Goal: Task Accomplishment & Management: Use online tool/utility

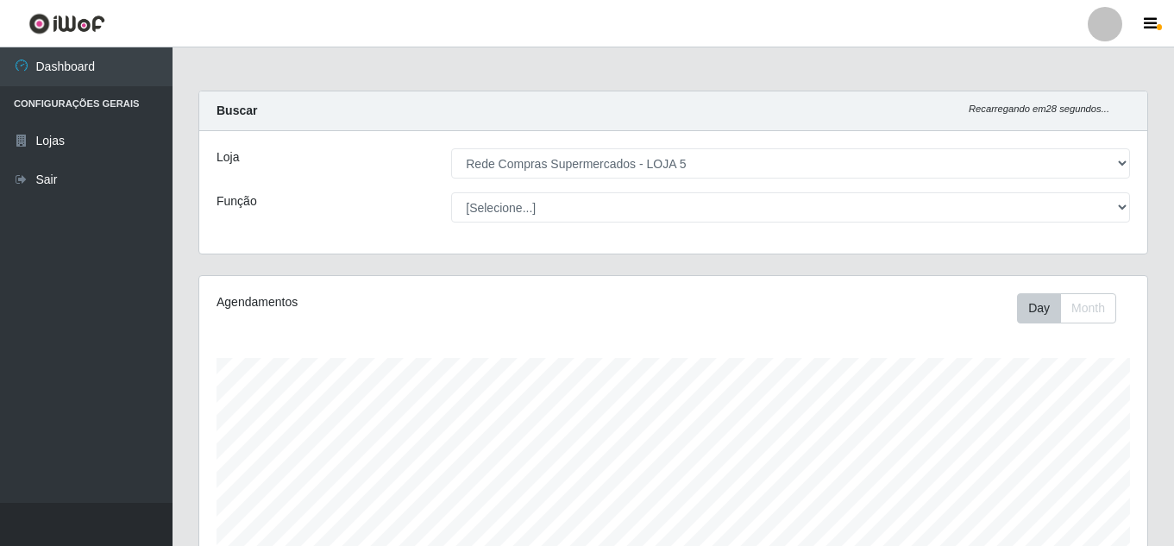
select select "397"
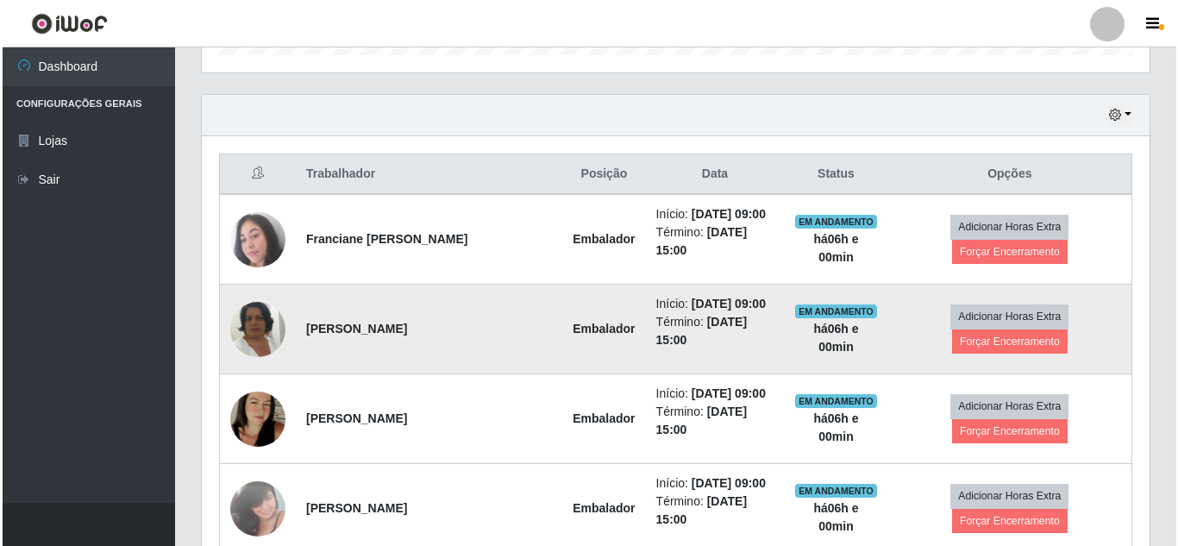
scroll to position [661, 0]
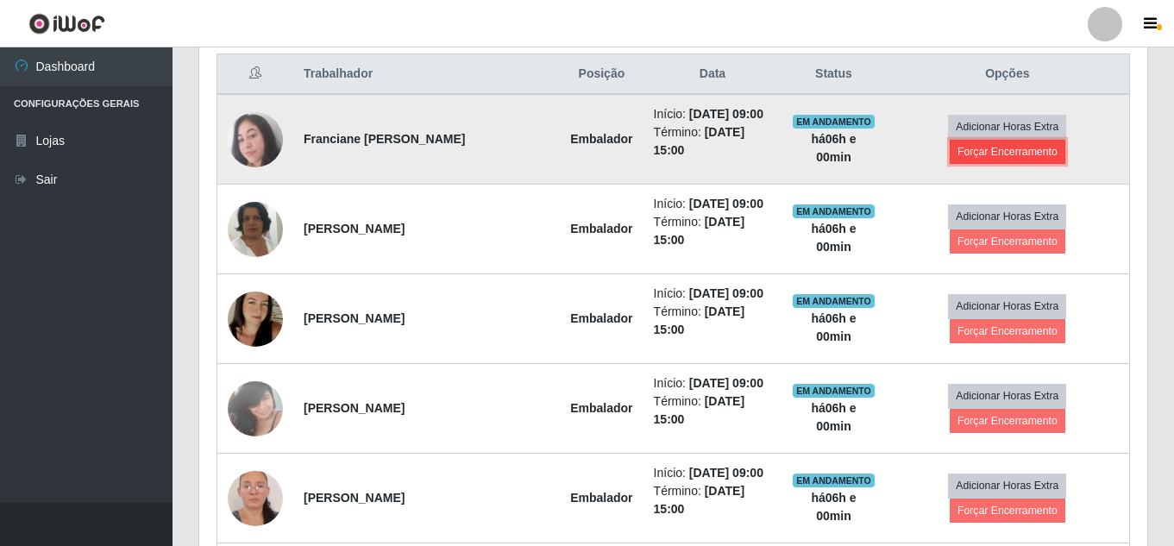
click at [1011, 151] on button "Forçar Encerramento" at bounding box center [1007, 152] width 116 height 24
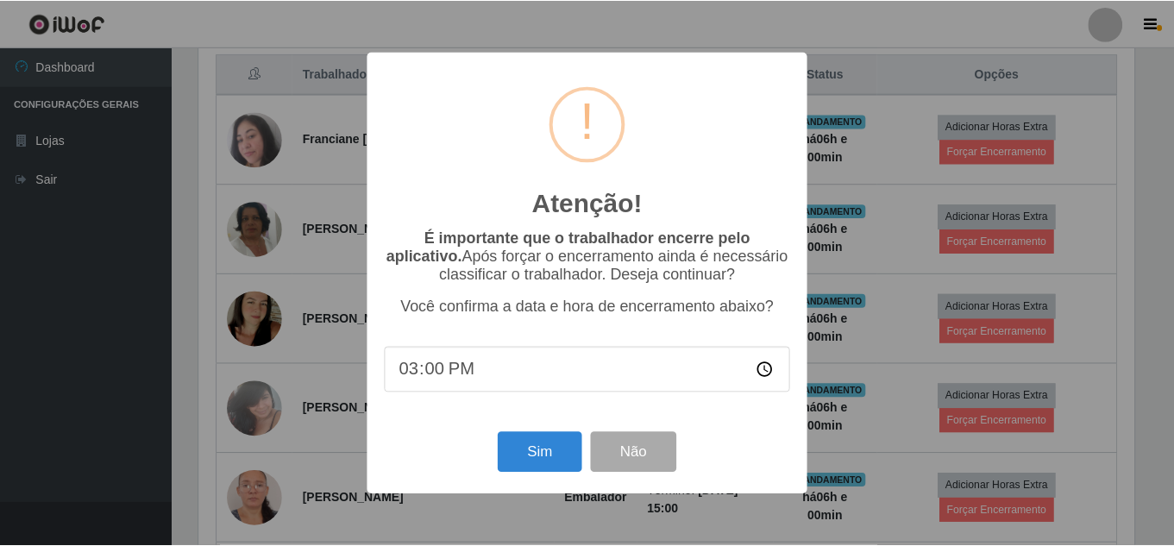
scroll to position [358, 939]
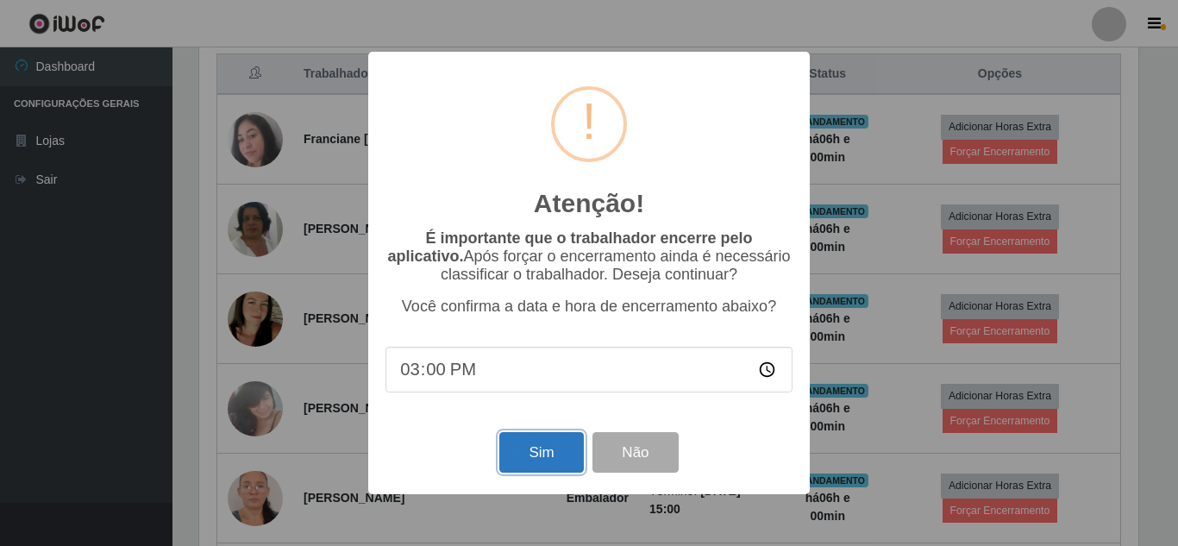
click at [539, 453] on button "Sim" at bounding box center [541, 452] width 84 height 41
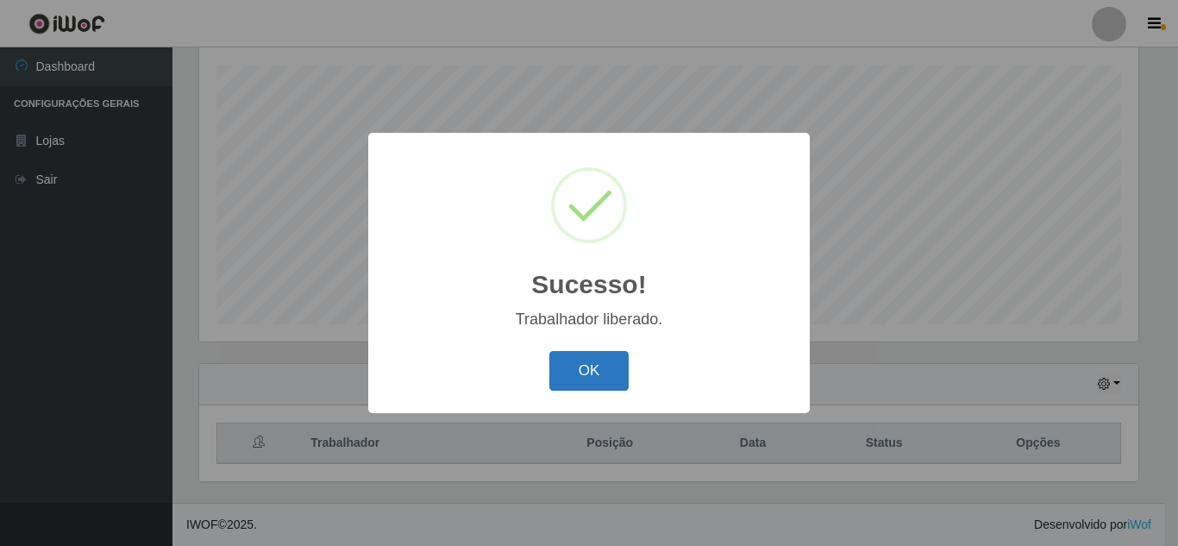
click at [570, 361] on button "OK" at bounding box center [589, 371] width 80 height 41
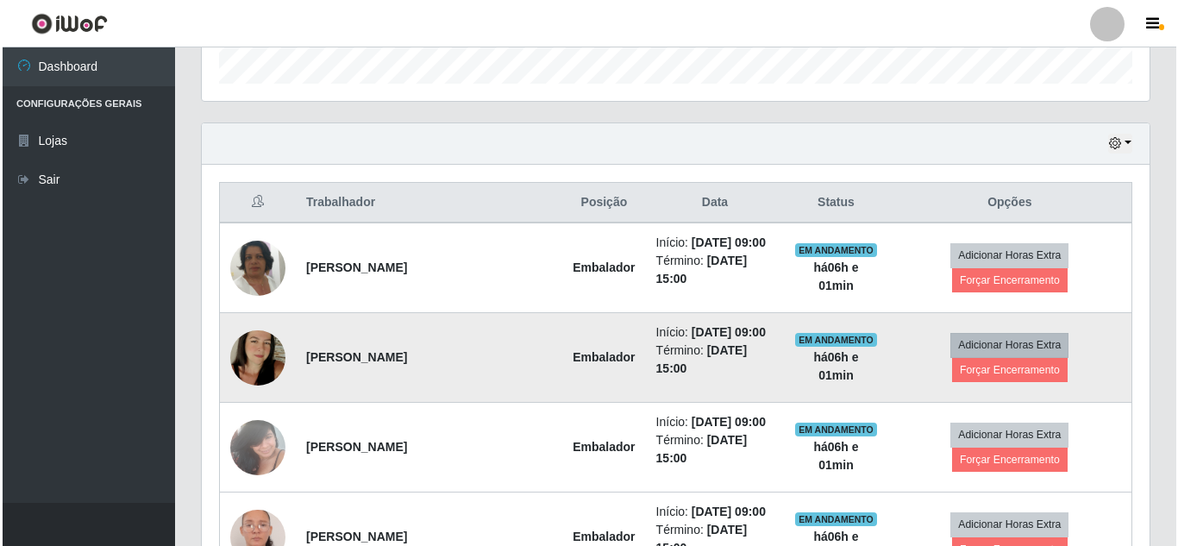
scroll to position [551, 0]
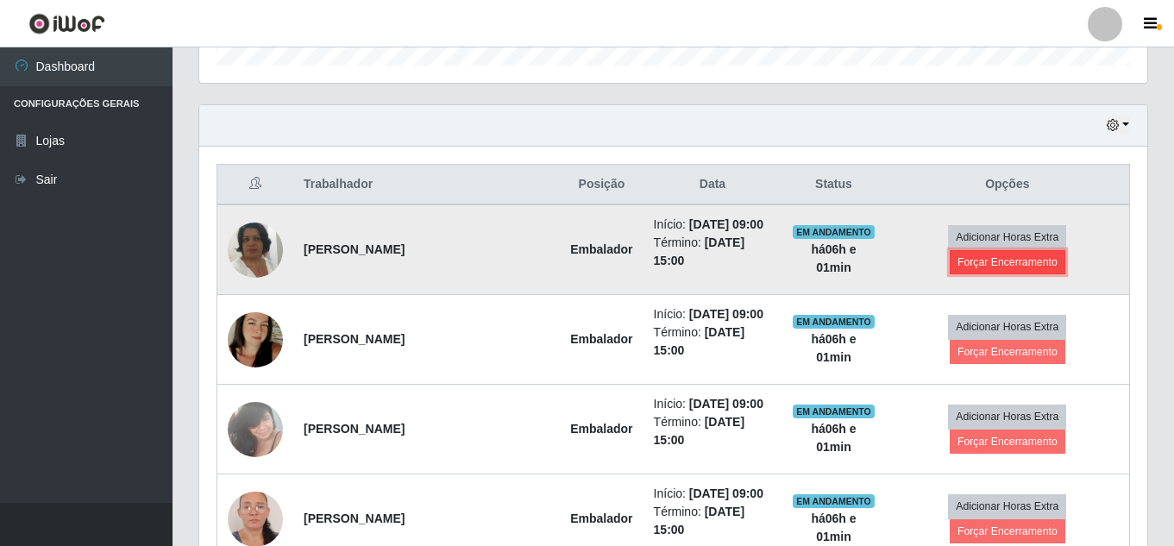
click at [983, 266] on button "Forçar Encerramento" at bounding box center [1007, 262] width 116 height 24
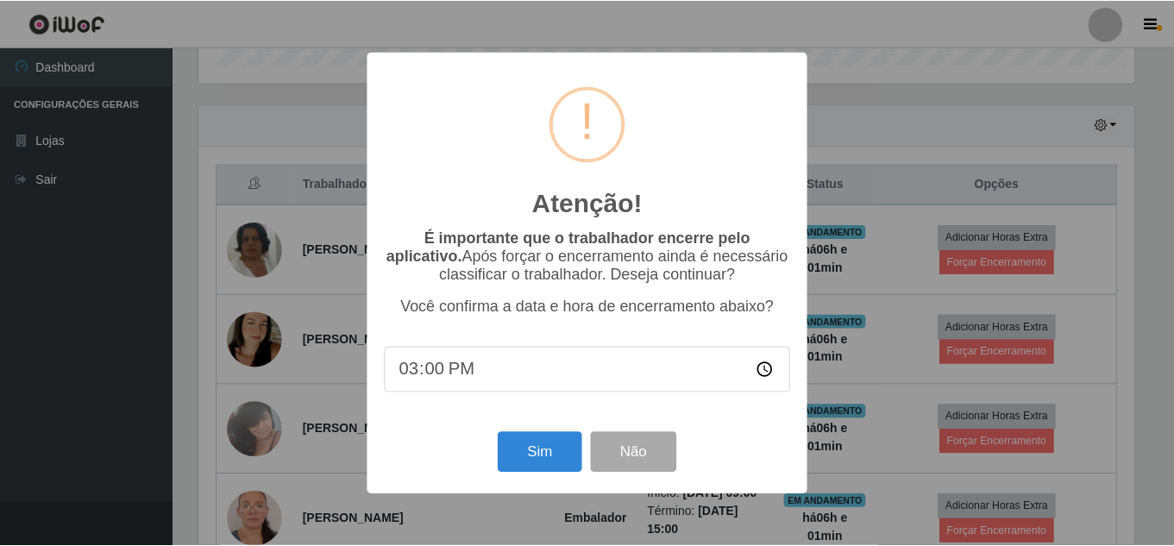
scroll to position [358, 939]
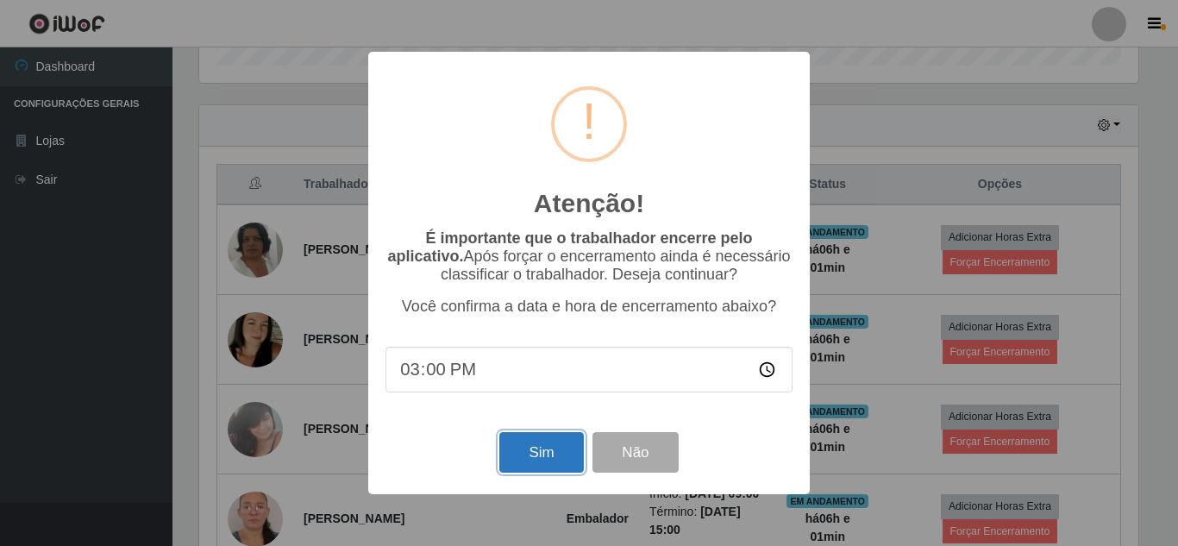
click at [544, 458] on button "Sim" at bounding box center [541, 452] width 84 height 41
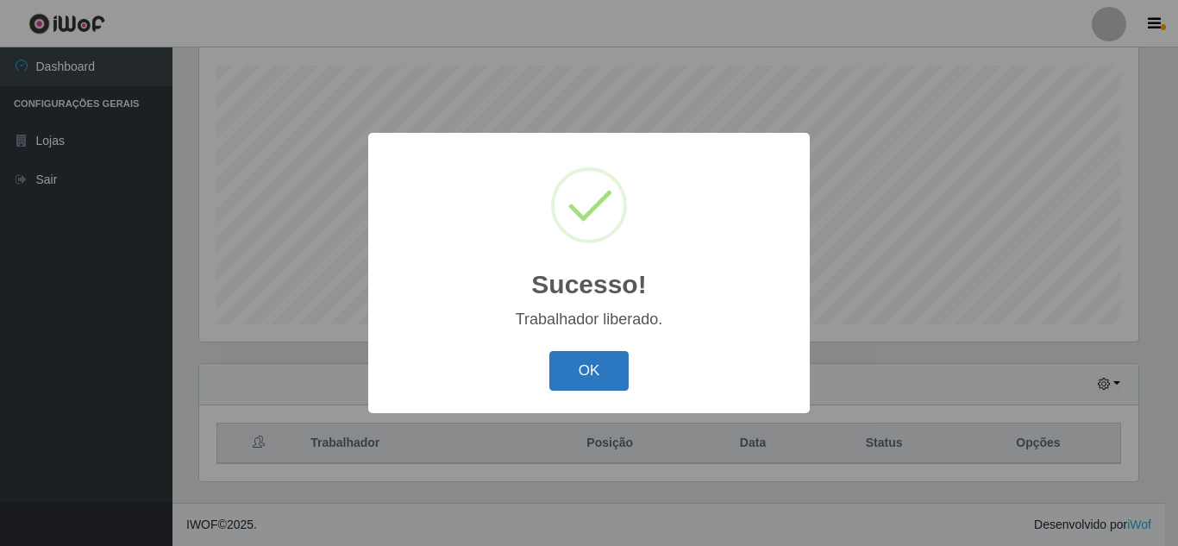
click at [598, 374] on button "OK" at bounding box center [589, 371] width 80 height 41
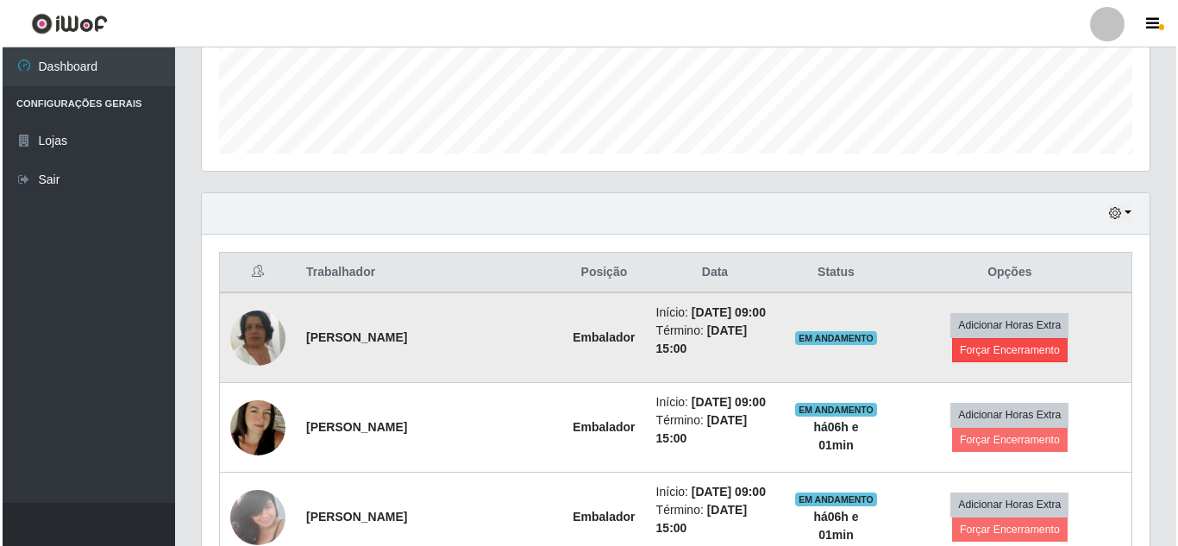
scroll to position [465, 0]
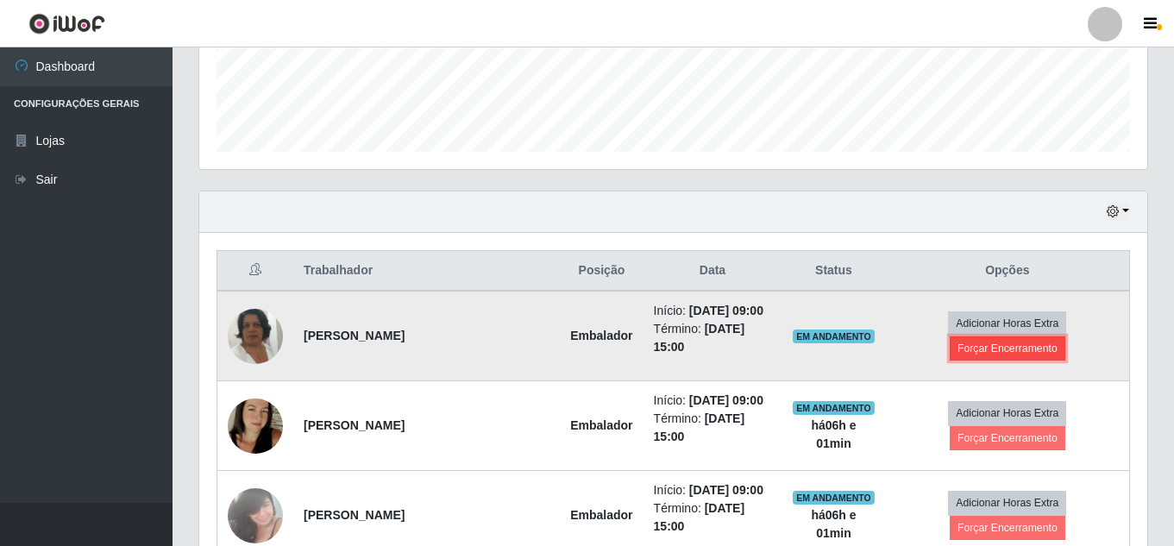
click at [982, 352] on button "Forçar Encerramento" at bounding box center [1007, 348] width 116 height 24
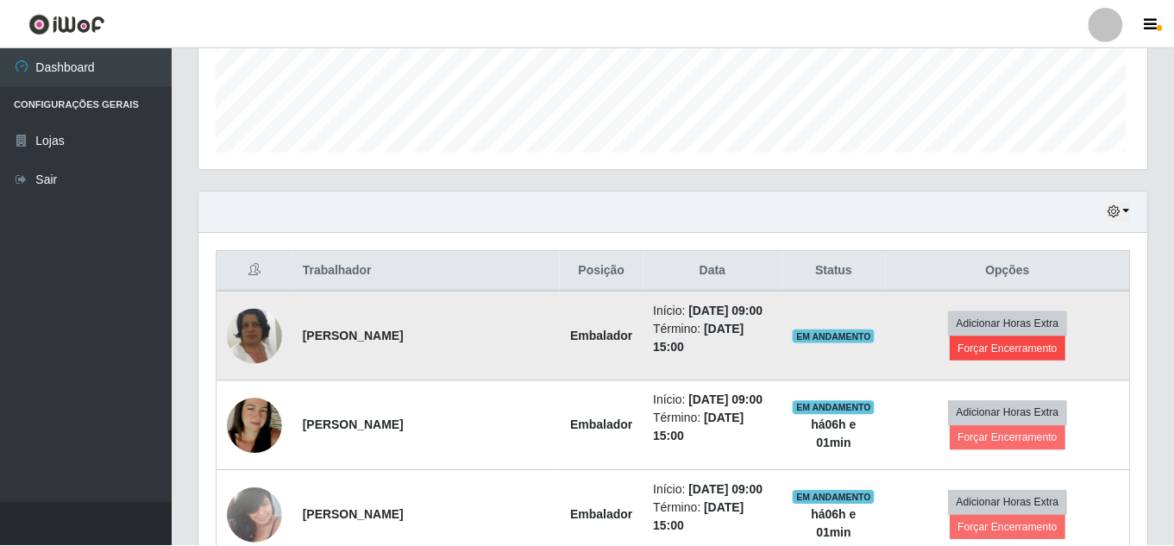
scroll to position [358, 939]
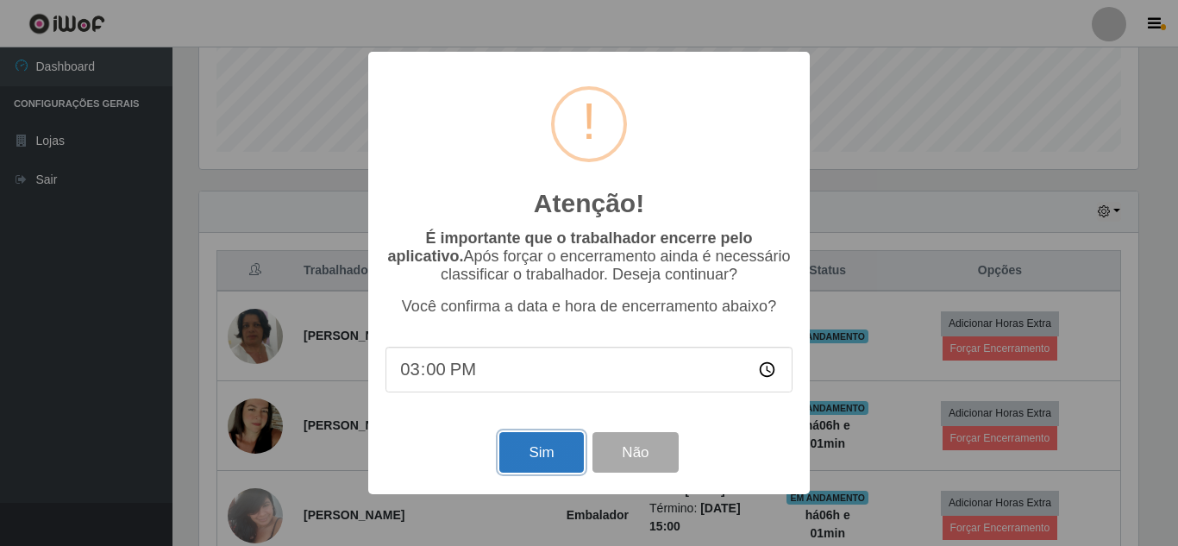
click at [549, 447] on button "Sim" at bounding box center [541, 452] width 84 height 41
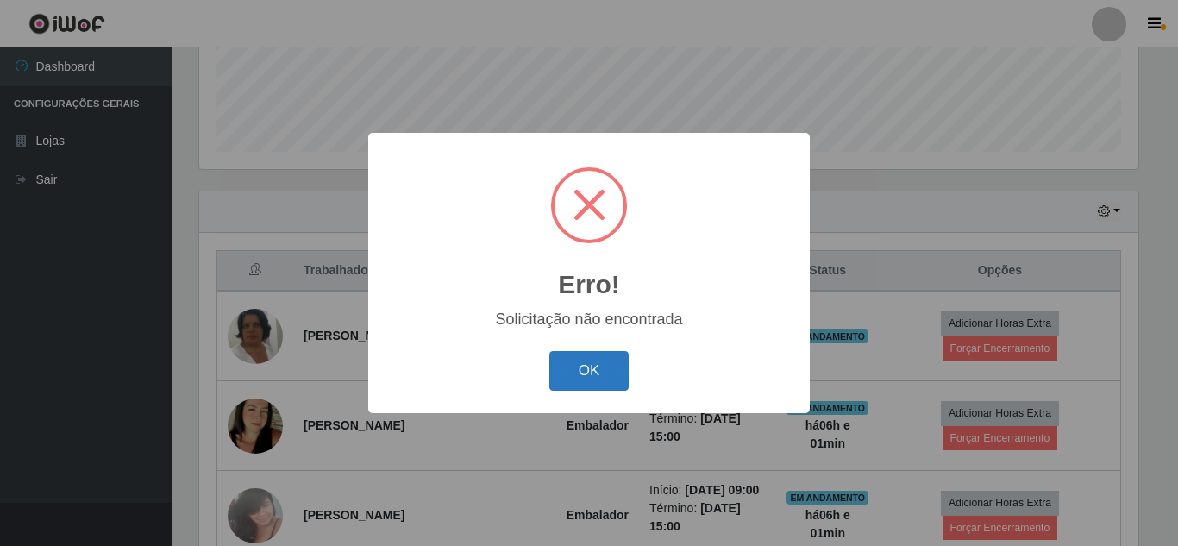
click at [599, 366] on button "OK" at bounding box center [589, 371] width 80 height 41
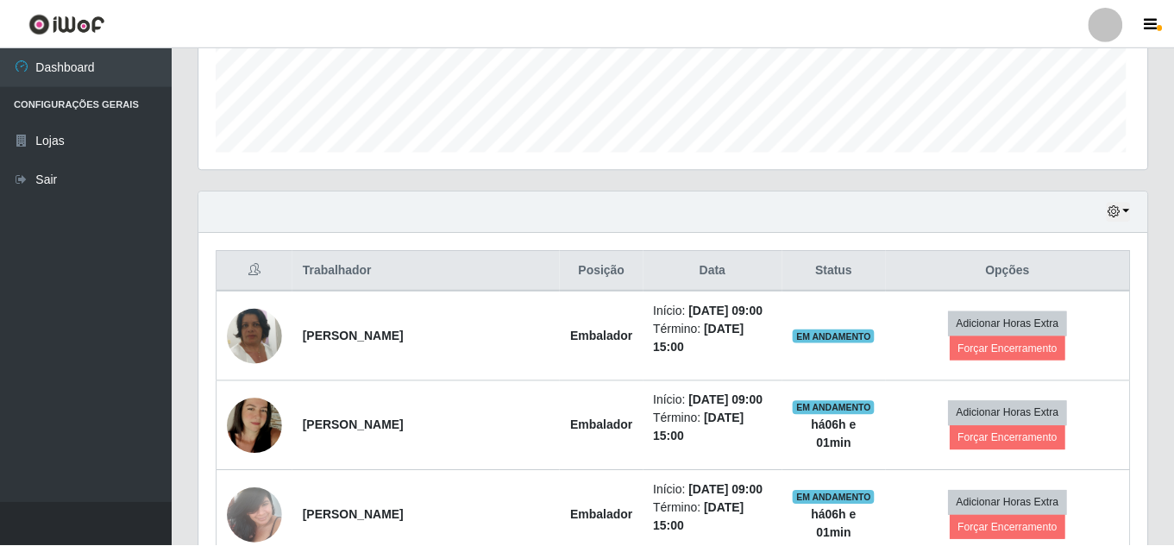
scroll to position [0, 0]
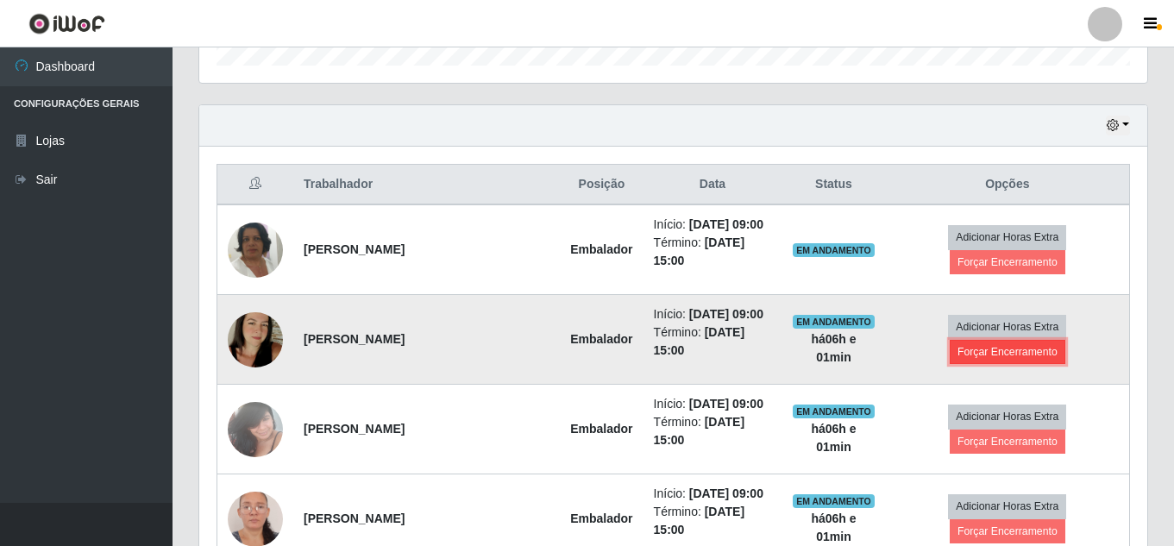
click at [997, 351] on button "Forçar Encerramento" at bounding box center [1007, 352] width 116 height 24
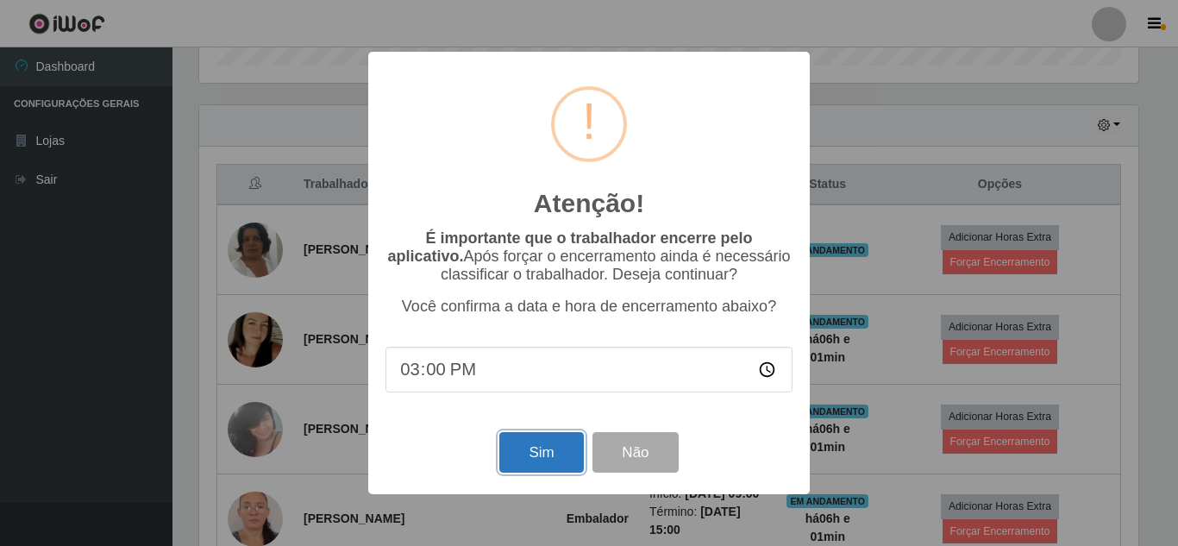
click at [541, 460] on button "Sim" at bounding box center [541, 452] width 84 height 41
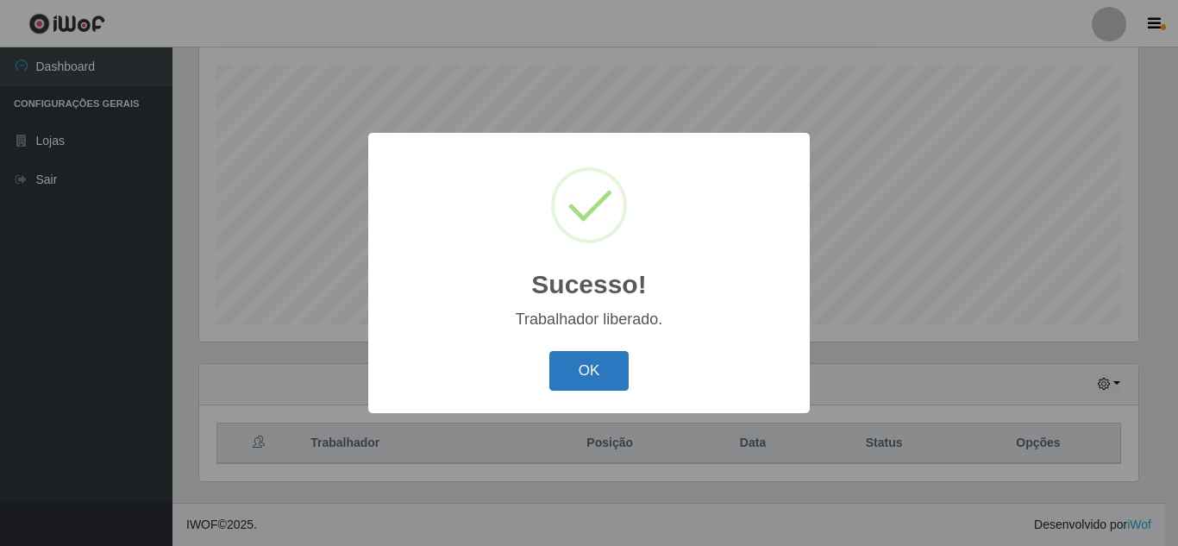
click at [606, 368] on button "OK" at bounding box center [589, 371] width 80 height 41
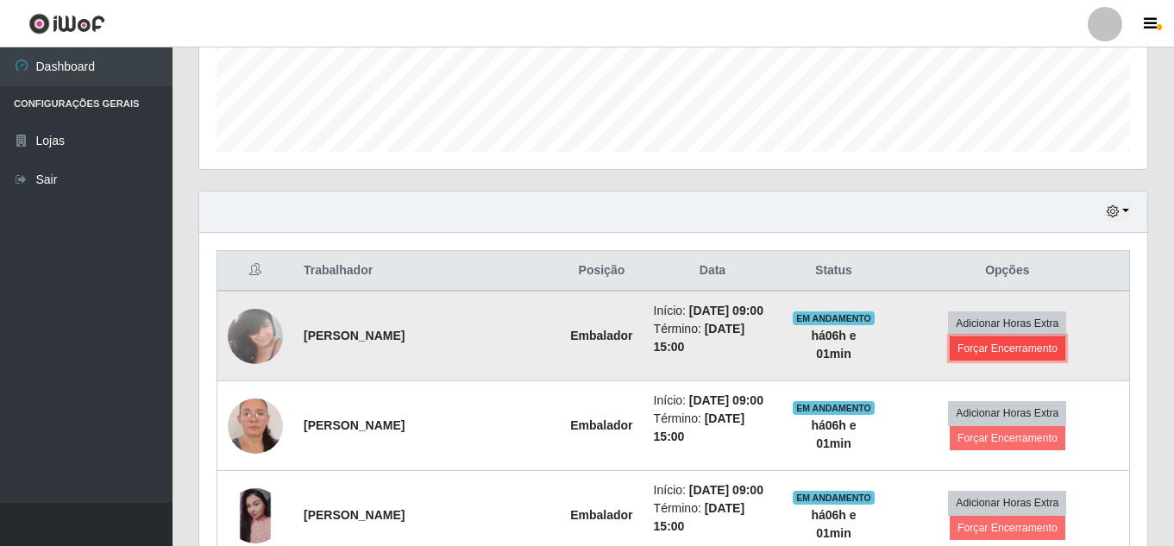
click at [1018, 353] on button "Forçar Encerramento" at bounding box center [1007, 348] width 116 height 24
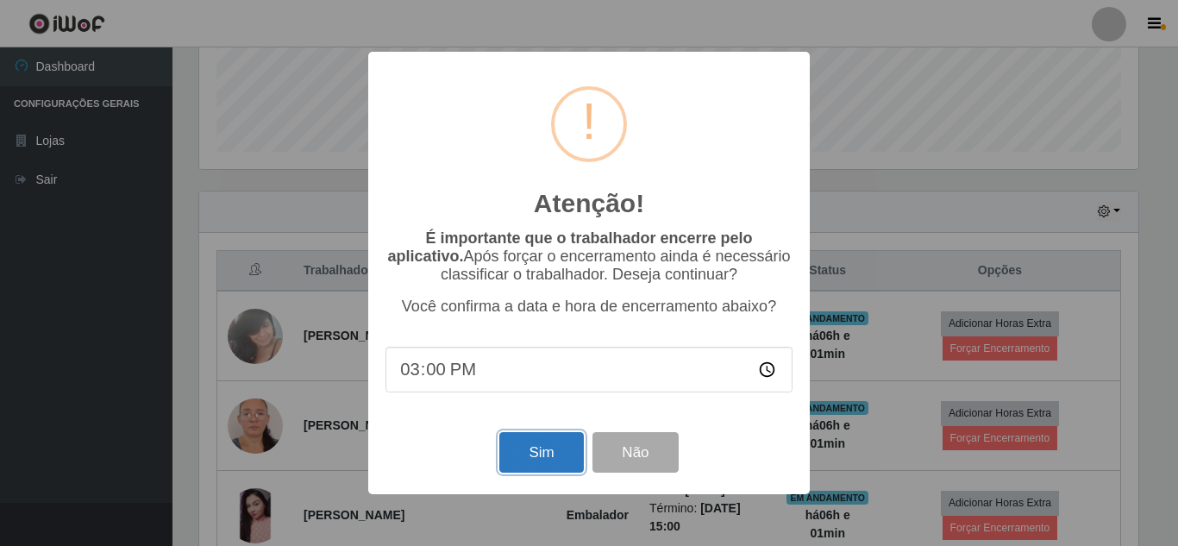
click at [543, 454] on button "Sim" at bounding box center [541, 452] width 84 height 41
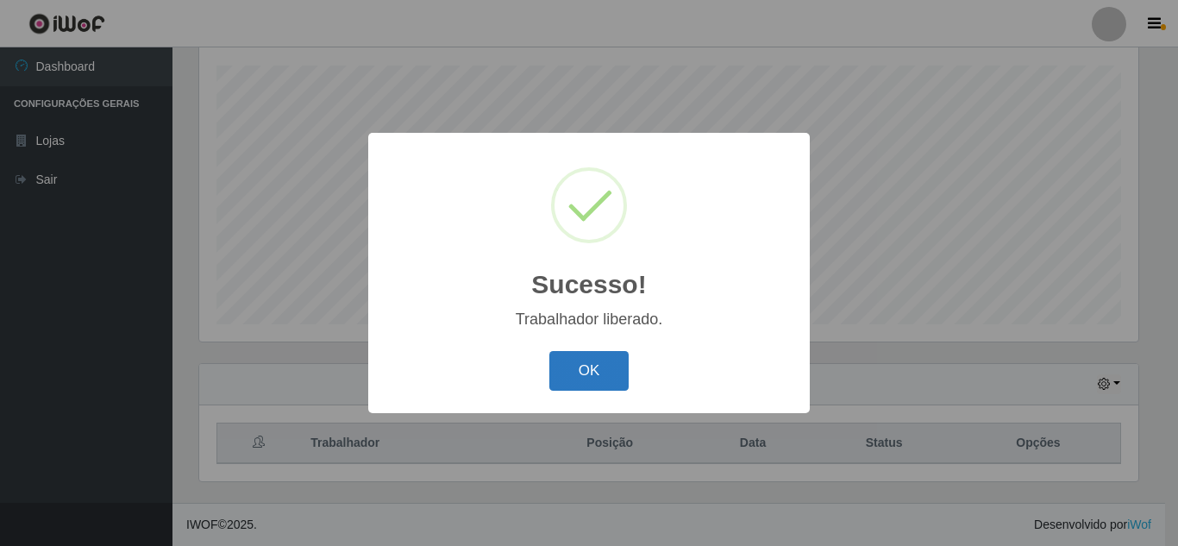
click at [576, 370] on button "OK" at bounding box center [589, 371] width 80 height 41
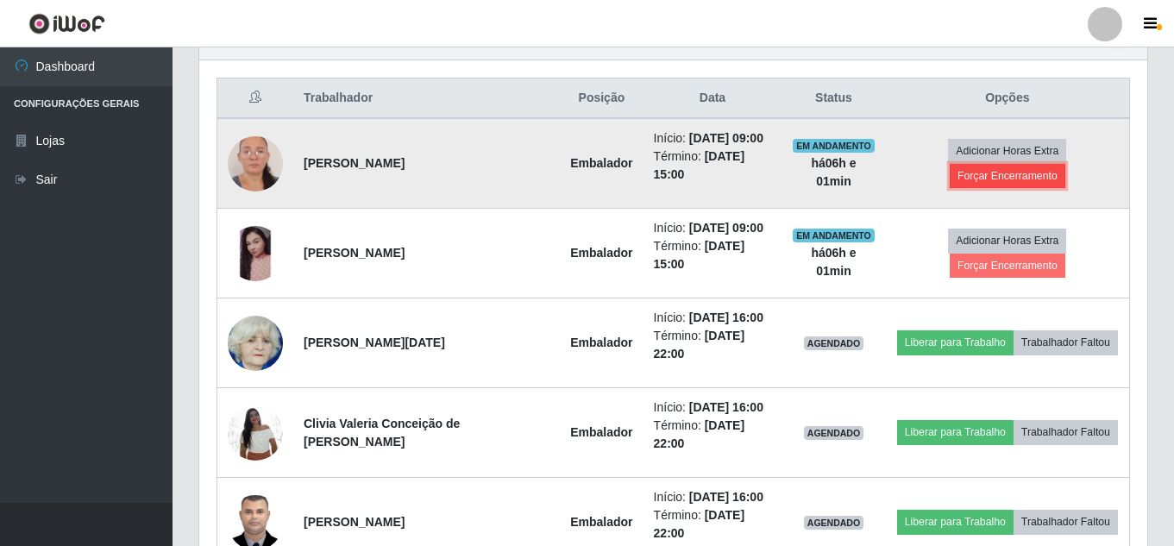
click at [1022, 177] on button "Forçar Encerramento" at bounding box center [1007, 176] width 116 height 24
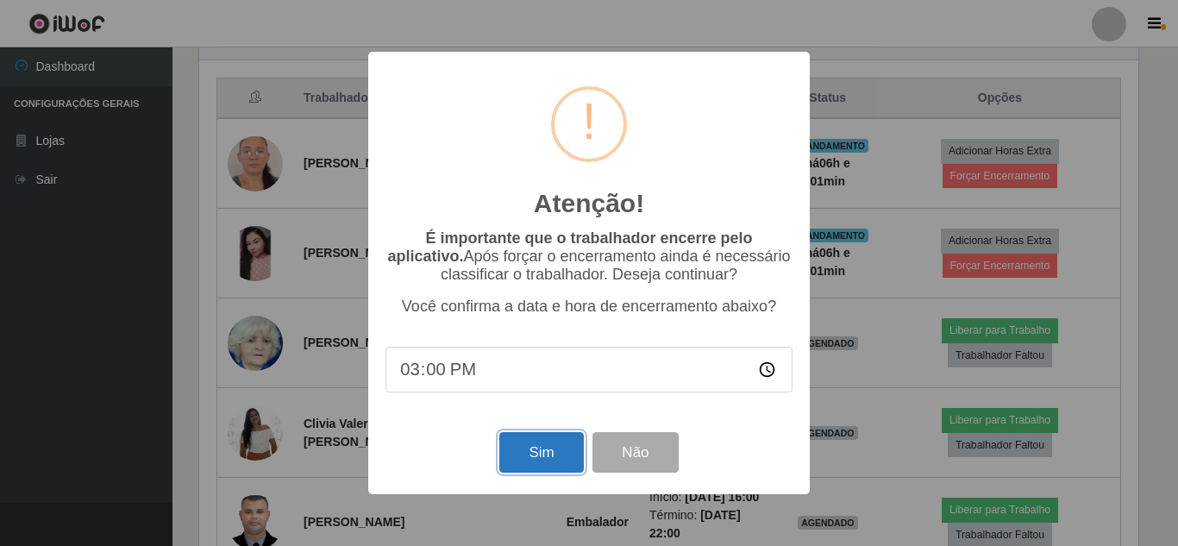
click at [507, 463] on button "Sim" at bounding box center [541, 452] width 84 height 41
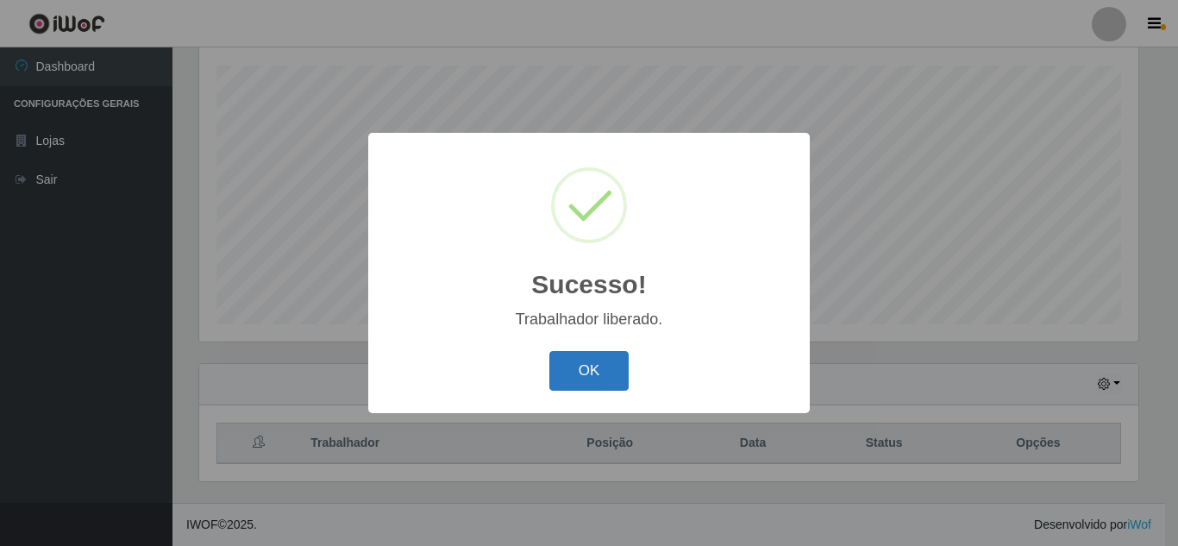
click at [590, 363] on button "OK" at bounding box center [589, 371] width 80 height 41
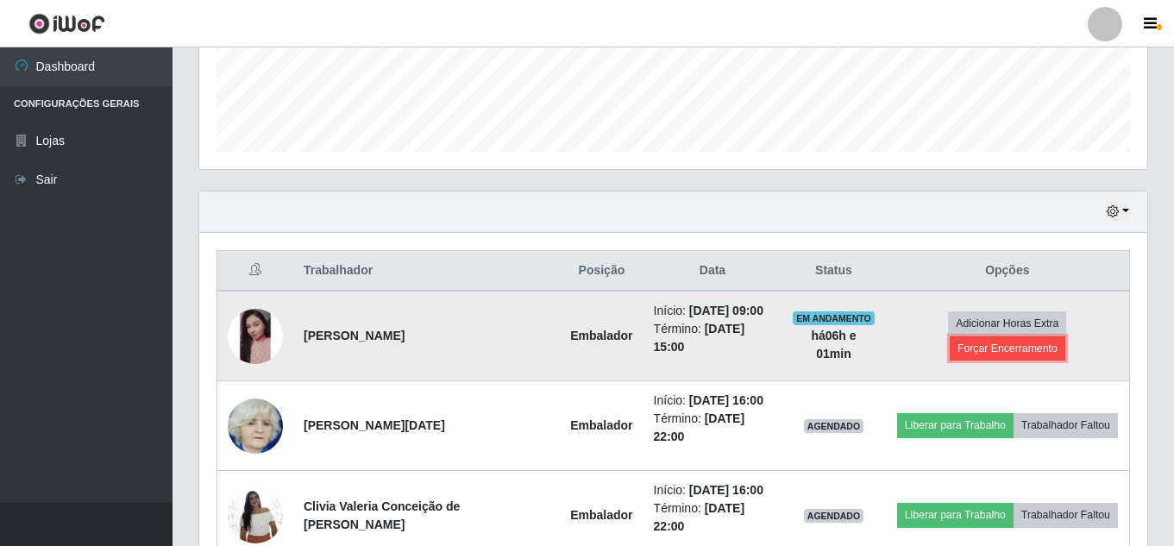
click at [1011, 351] on button "Forçar Encerramento" at bounding box center [1007, 348] width 116 height 24
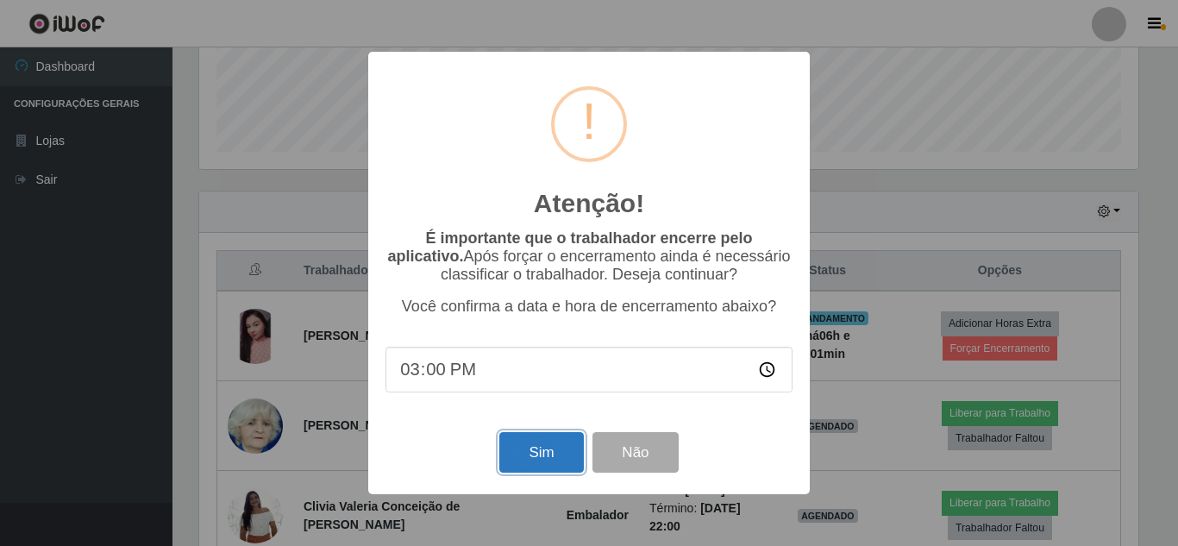
click at [523, 466] on button "Sim" at bounding box center [541, 452] width 84 height 41
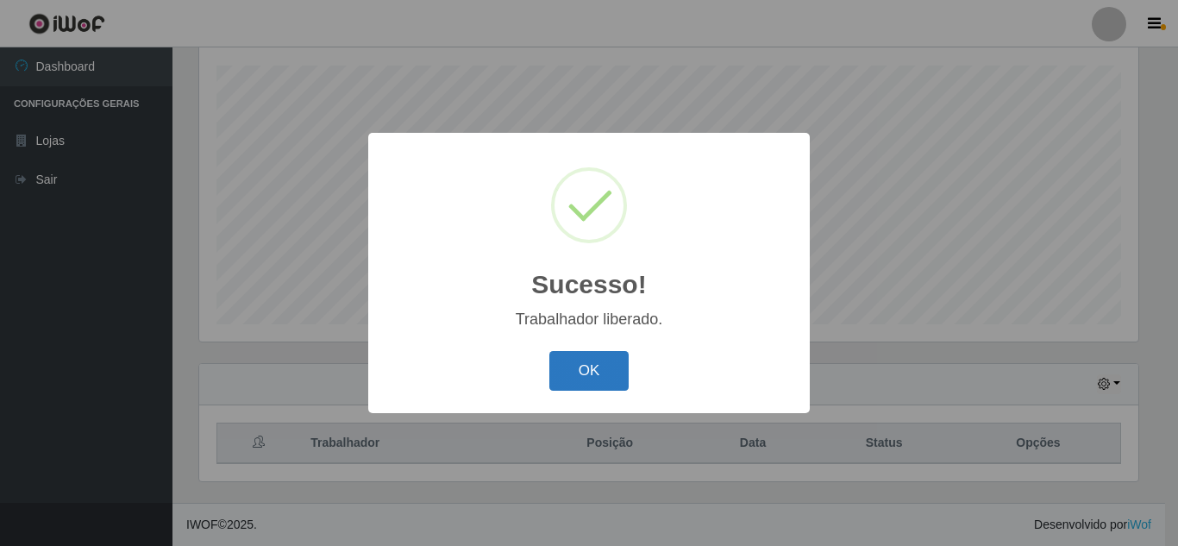
click at [577, 358] on button "OK" at bounding box center [589, 371] width 80 height 41
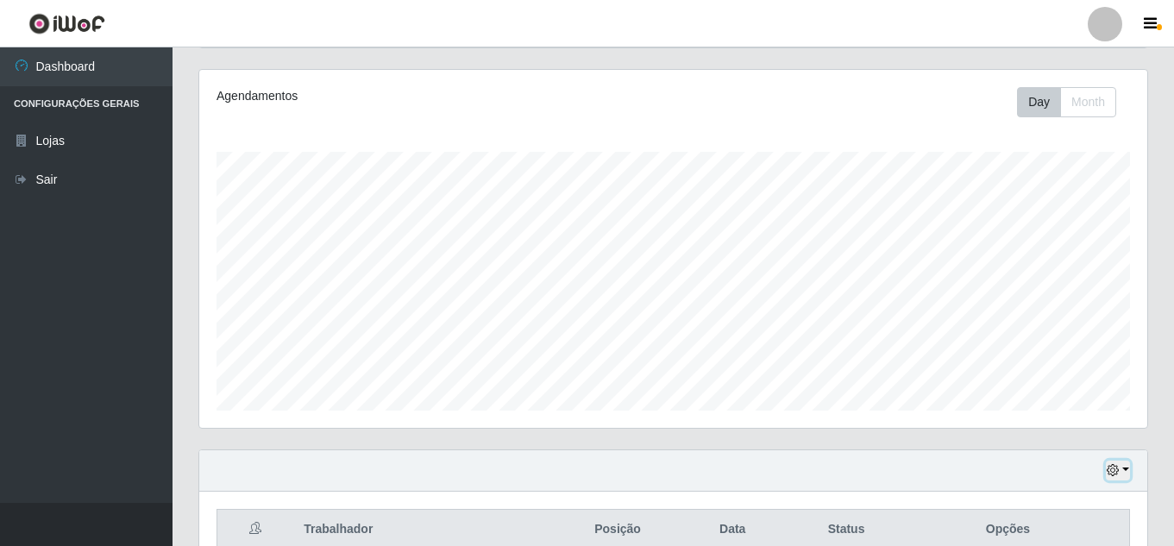
click at [1113, 464] on button "button" at bounding box center [1117, 470] width 24 height 20
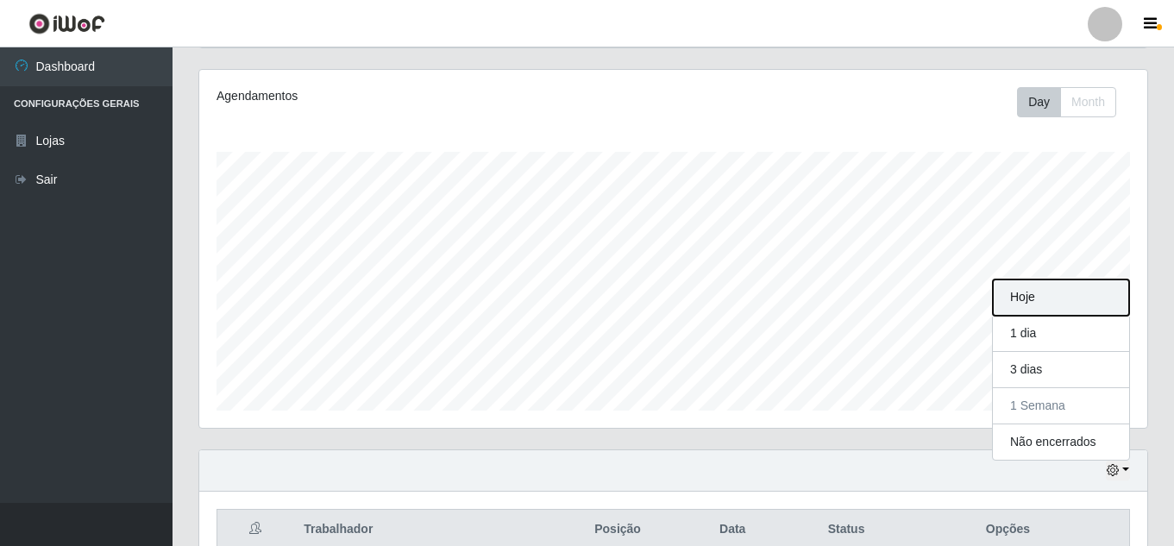
click at [1075, 299] on button "Hoje" at bounding box center [1061, 297] width 136 height 36
